Goal: Find specific fact: Find specific page/section

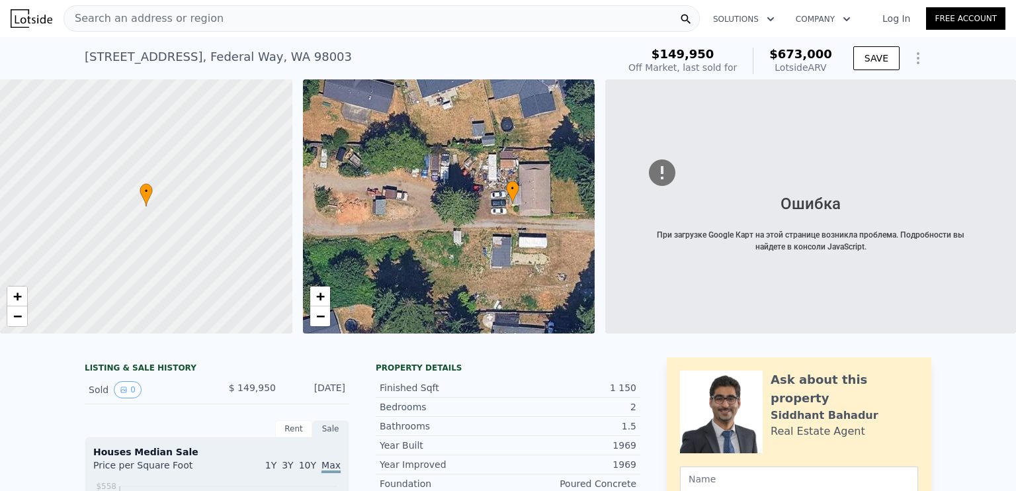
click at [277, 13] on div "Search an address or region" at bounding box center [382, 18] width 637 height 26
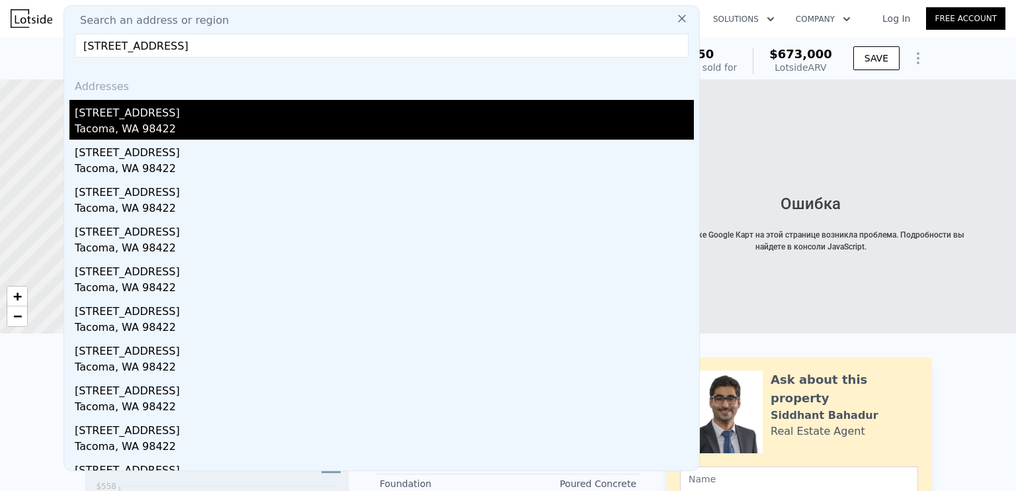
type input "[STREET_ADDRESS]"
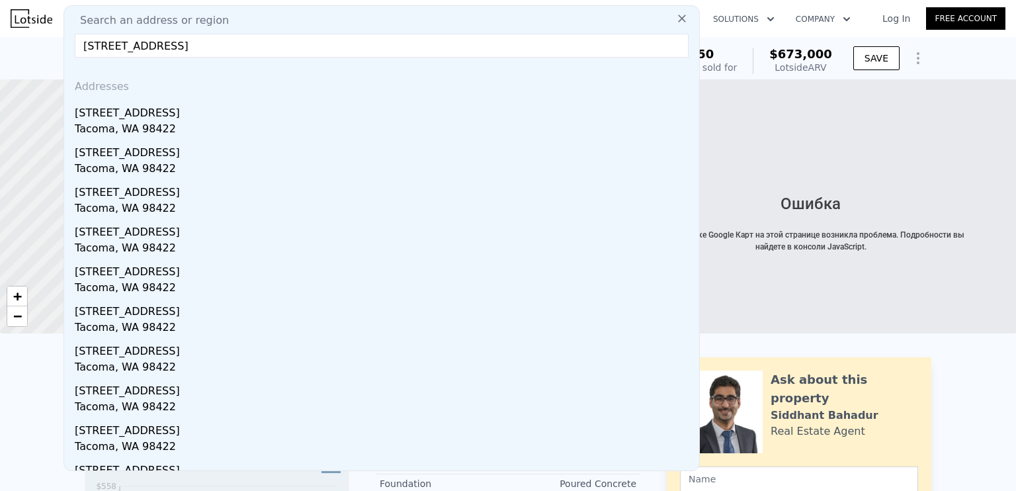
click at [230, 114] on div "[STREET_ADDRESS]" at bounding box center [384, 110] width 619 height 21
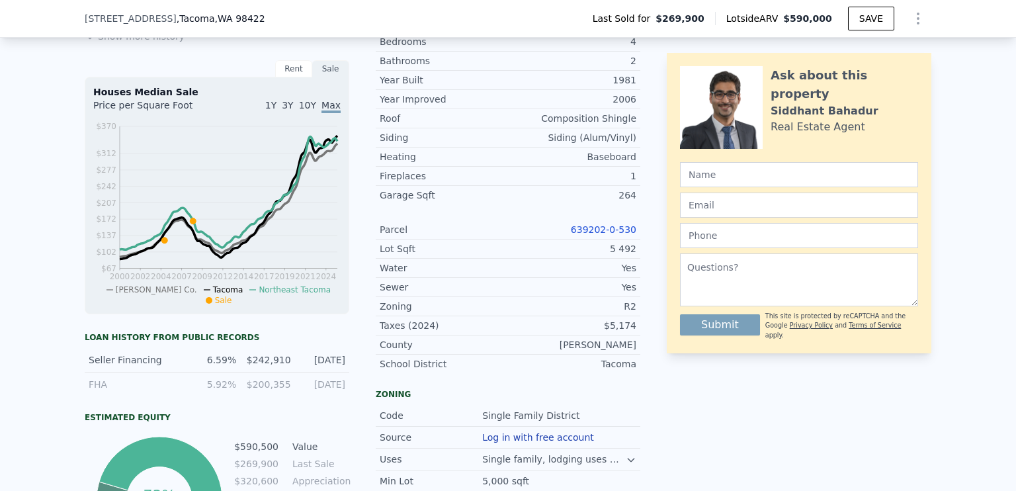
scroll to position [458, 0]
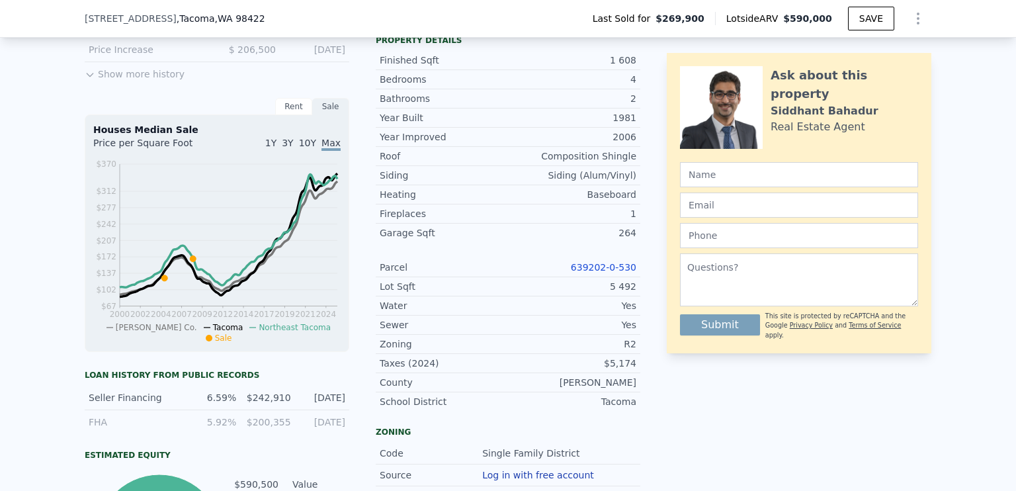
click at [507, 273] on link "639202-0-530" at bounding box center [604, 267] width 66 height 11
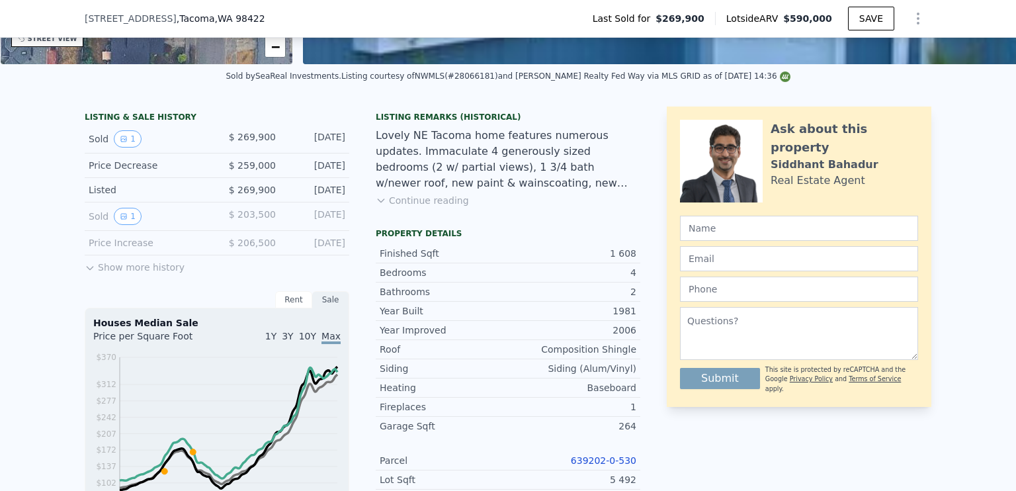
scroll to position [595, 0]
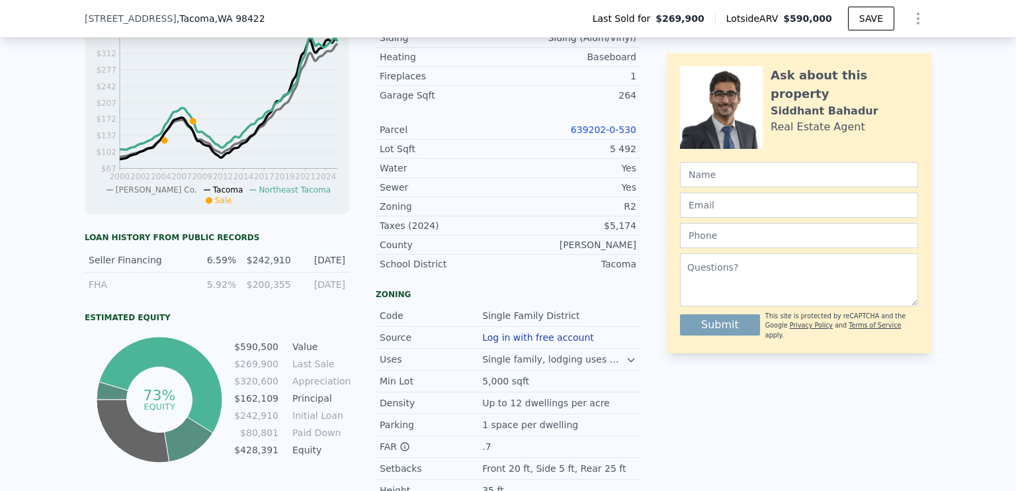
click at [507, 134] on link "639202-0-530" at bounding box center [604, 129] width 66 height 11
drag, startPoint x: 565, startPoint y: 136, endPoint x: 634, endPoint y: 143, distance: 69.2
click at [507, 140] on div "Parcel 639202-0-530" at bounding box center [508, 129] width 265 height 19
copy link "639202-0-530"
